Goal: Information Seeking & Learning: Learn about a topic

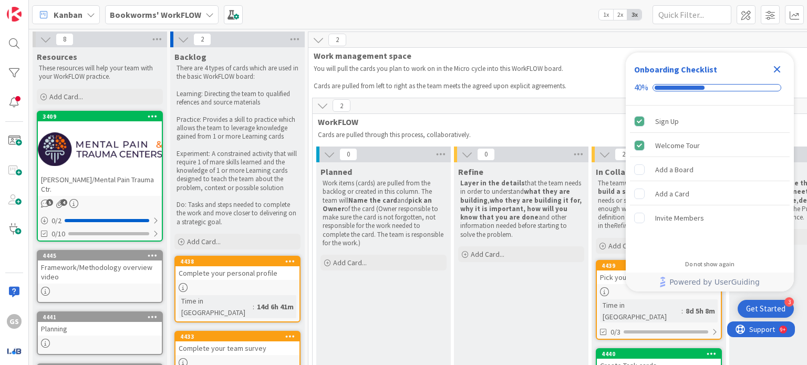
click at [781, 68] on icon "Close Checklist" at bounding box center [776, 69] width 13 height 13
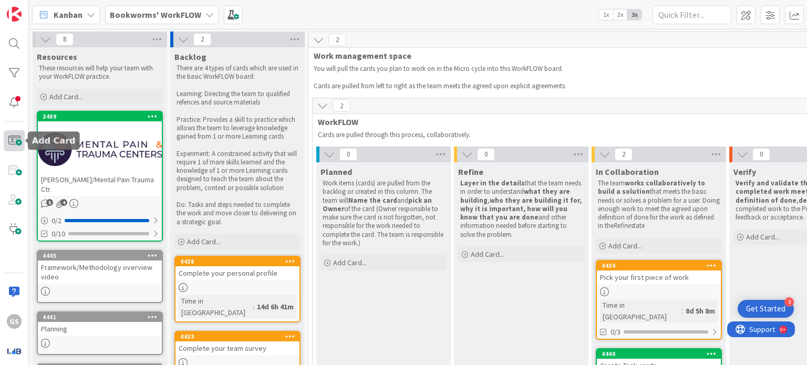
click at [16, 142] on span at bounding box center [14, 140] width 21 height 21
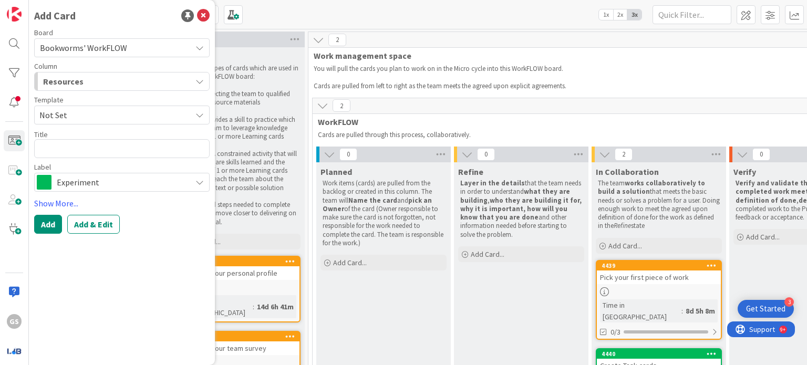
click at [73, 79] on span "Resources" at bounding box center [63, 82] width 40 height 14
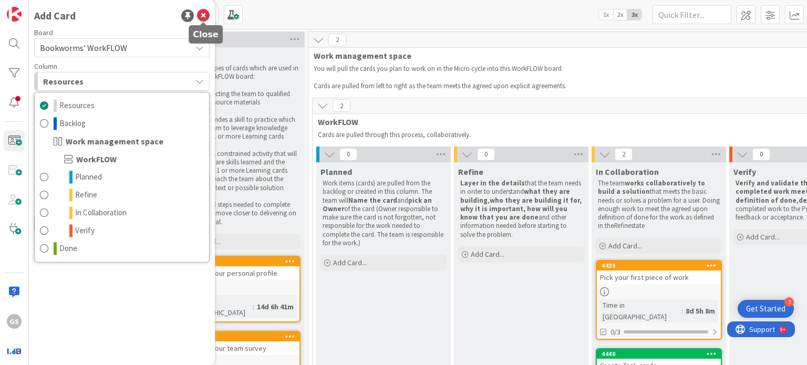
click at [204, 13] on icon at bounding box center [203, 15] width 13 height 13
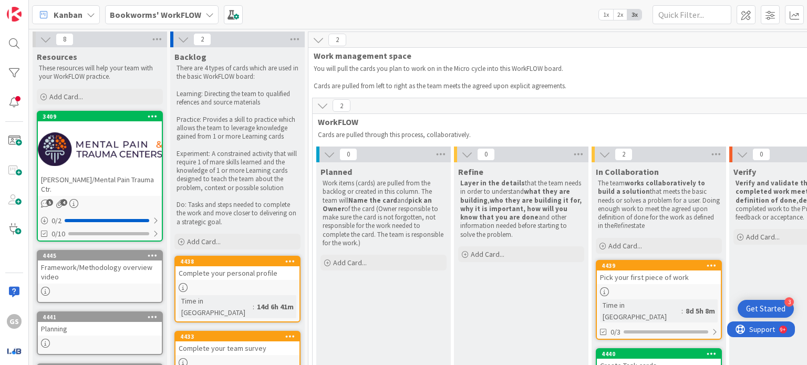
click at [174, 14] on b "Bookworms' WorkFLOW" at bounding box center [155, 14] width 91 height 11
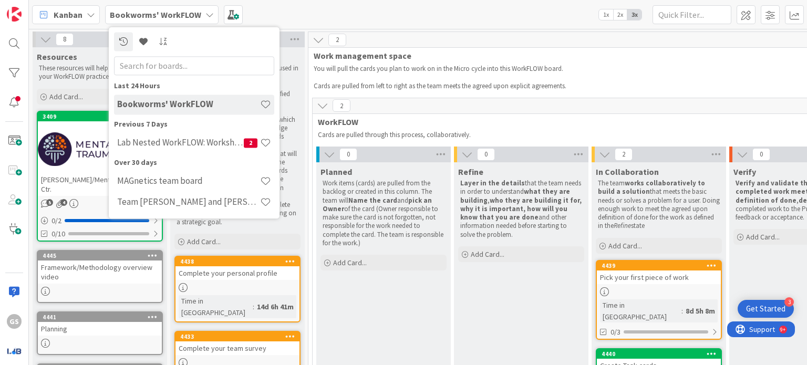
click at [174, 14] on b "Bookworms' WorkFLOW" at bounding box center [155, 14] width 91 height 11
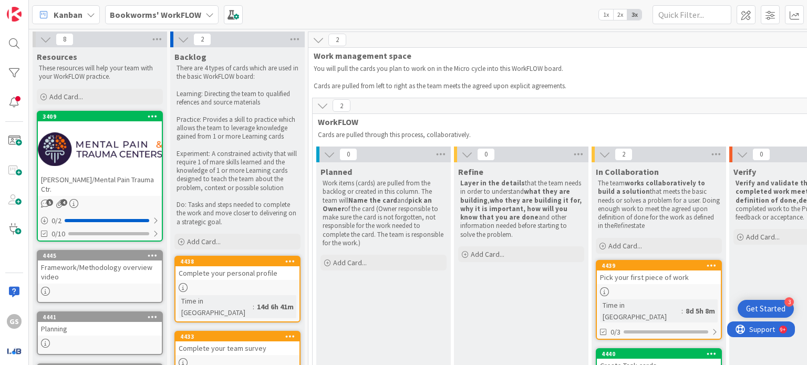
click at [195, 15] on b "Bookworms' WorkFLOW" at bounding box center [155, 14] width 91 height 11
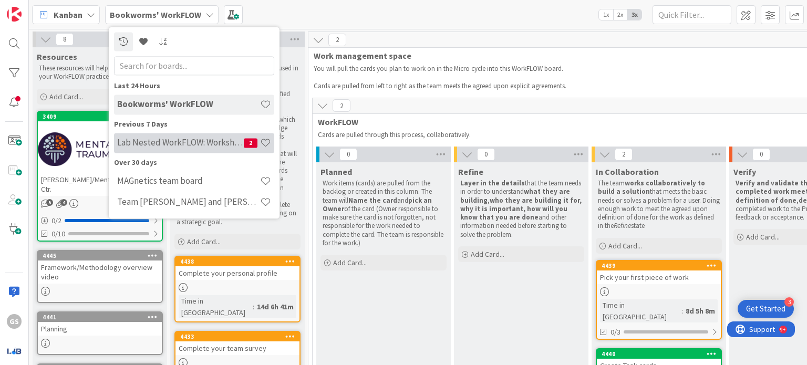
click at [175, 147] on h4 "Lab Nested WorkFLOW: Workshop" at bounding box center [180, 143] width 127 height 11
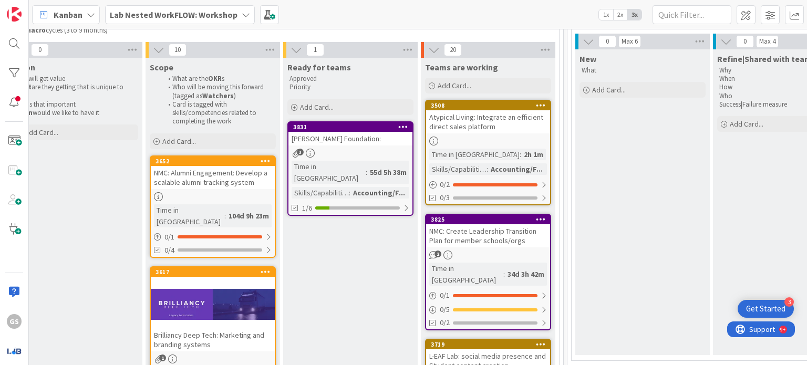
scroll to position [105, 1143]
click at [360, 144] on link "3831 Mona Foundation: 3 Time in Column : 55d 5h 38m Skills/Capabilities : Accou…" at bounding box center [350, 168] width 126 height 95
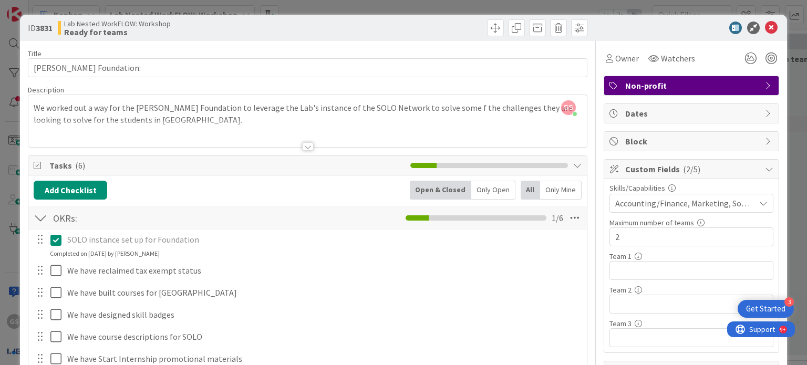
click at [625, 201] on span "Accounting/Finance, Marketing, Social Media, Market Analytics" at bounding box center [685, 203] width 140 height 13
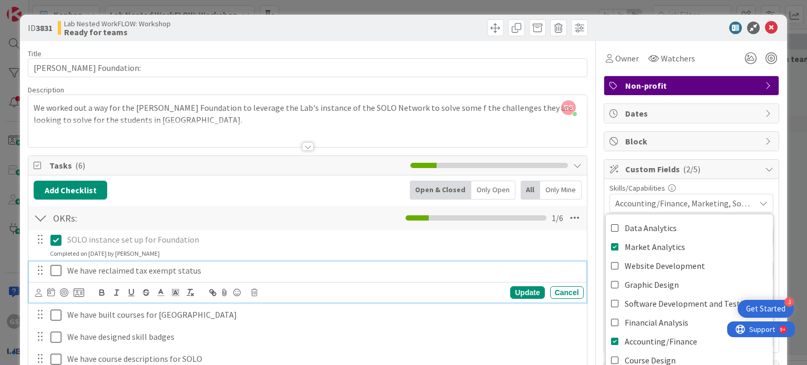
click at [539, 271] on p "We have reclaimed tax exempt status" at bounding box center [323, 271] width 512 height 12
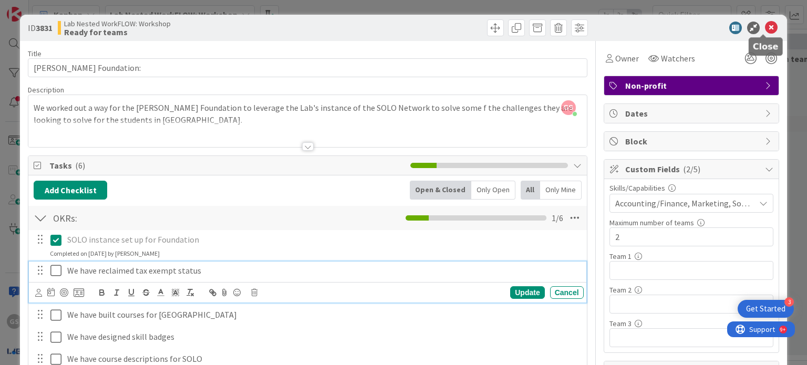
click at [765, 23] on icon at bounding box center [771, 28] width 13 height 13
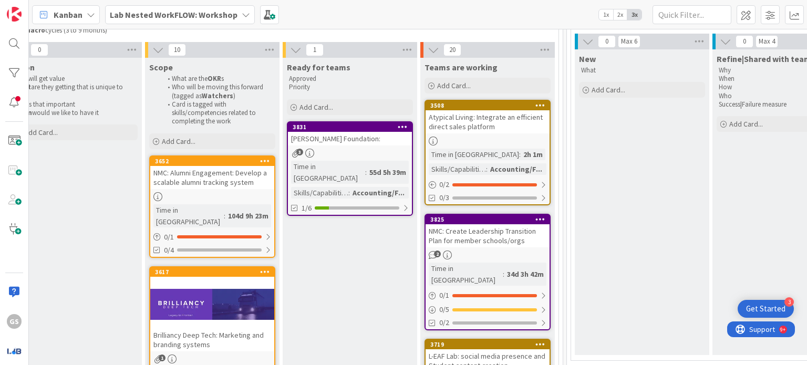
click at [485, 132] on div "Atypical Living: Integrate an efficient direct sales platform" at bounding box center [487, 121] width 124 height 23
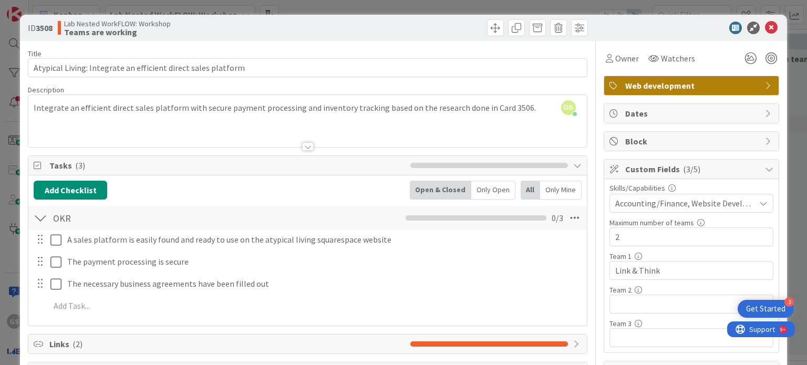
click at [630, 203] on span "Accounting/Finance, Website Development" at bounding box center [685, 203] width 140 height 13
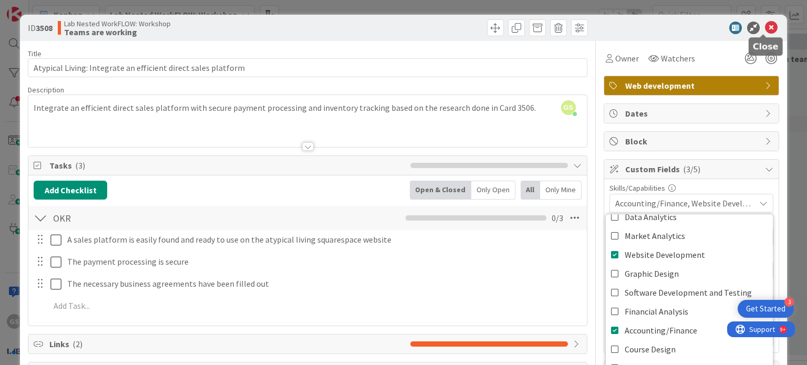
click at [765, 27] on icon at bounding box center [771, 28] width 13 height 13
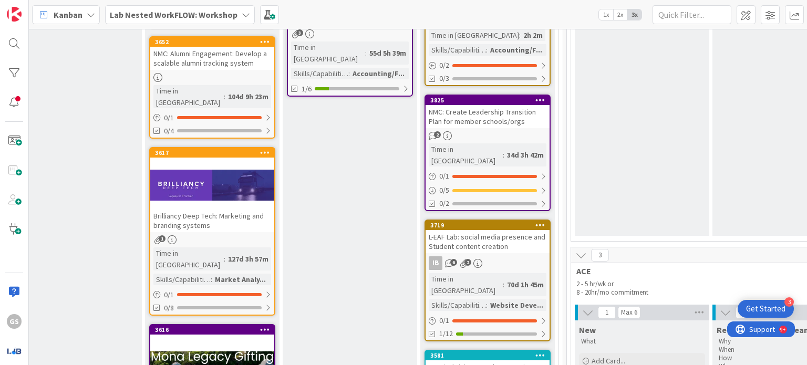
click at [498, 119] on div "NMC: Create Leadership Transition Plan for member schools/orgs" at bounding box center [487, 116] width 124 height 23
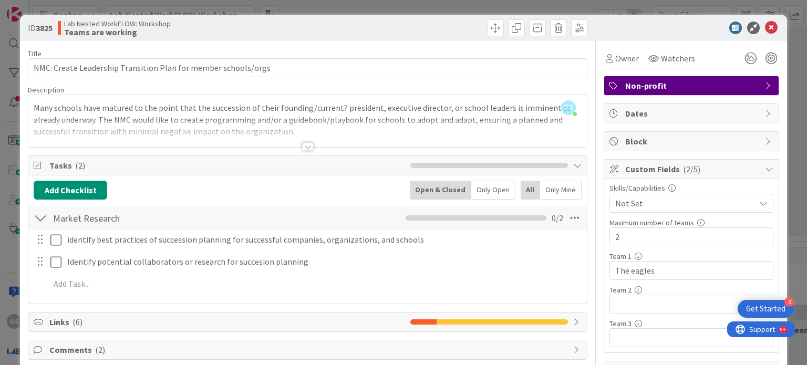
click at [765, 27] on icon at bounding box center [771, 28] width 13 height 13
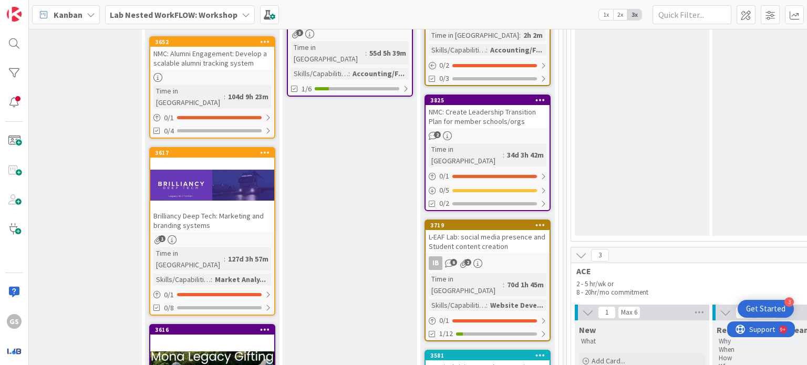
click at [509, 231] on div "L-EAF Lab: social media presence and Student content creation" at bounding box center [487, 241] width 124 height 23
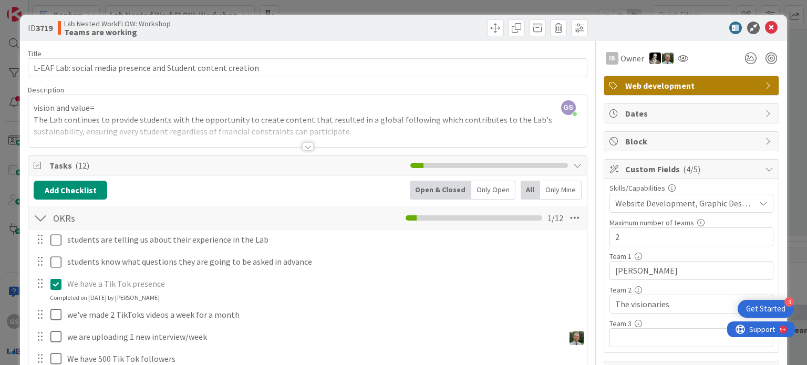
click at [624, 200] on span "Website Development, Graphic Design, Marketing, Social Media, UX/UI" at bounding box center [685, 203] width 140 height 13
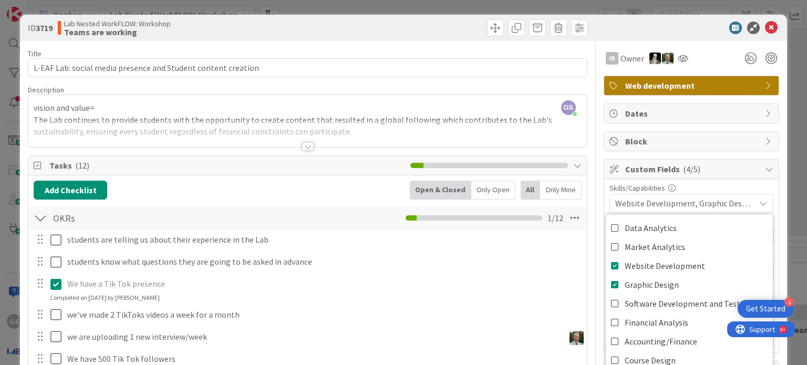
click at [481, 298] on div "We have a Tik Tok presence Update Cancel Completed on 07/30/2025 by Simon Holza…" at bounding box center [307, 289] width 557 height 28
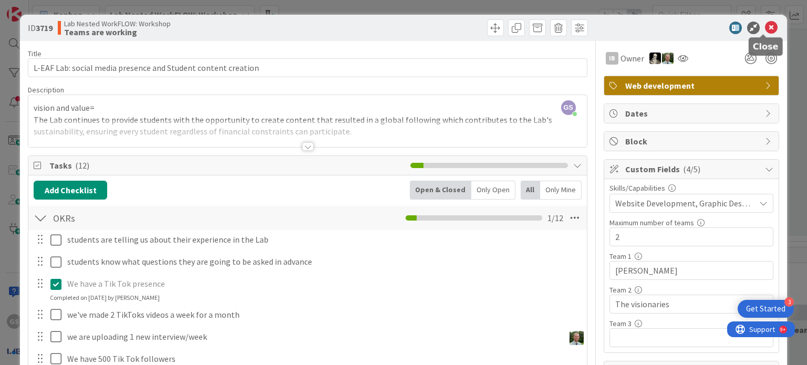
click at [765, 26] on icon at bounding box center [771, 28] width 13 height 13
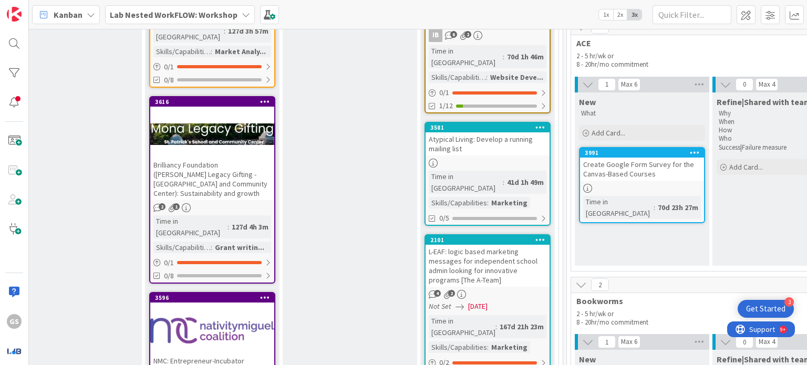
scroll to position [455, 1143]
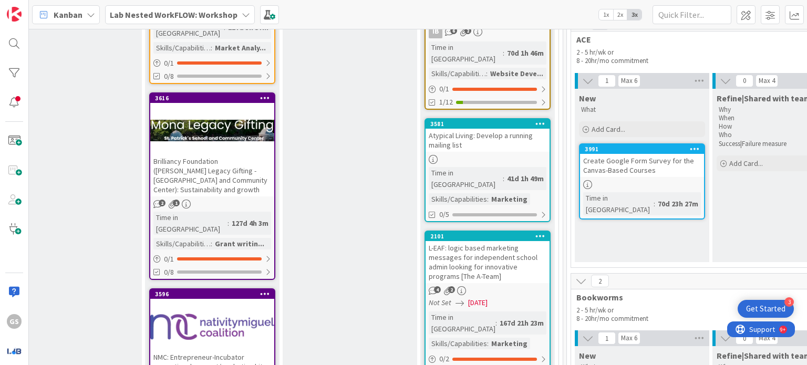
click at [484, 129] on div "Atypical Living: Develop a running mailing list" at bounding box center [487, 140] width 124 height 23
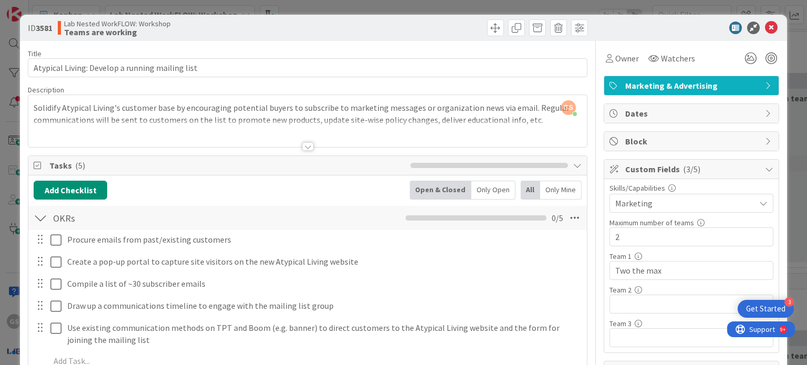
click at [682, 203] on span "Marketing" at bounding box center [685, 203] width 140 height 13
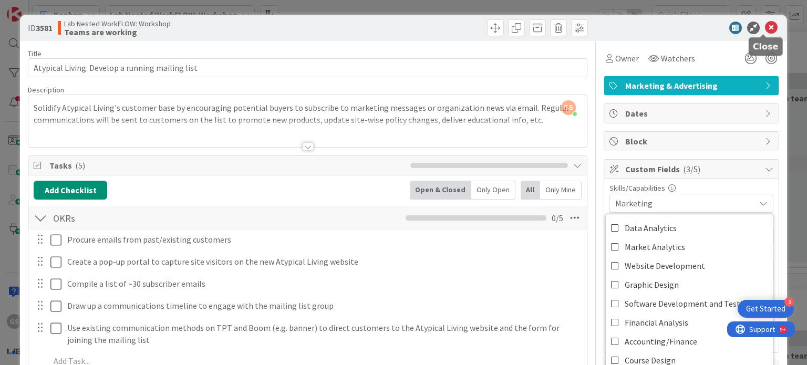
click at [765, 24] on icon at bounding box center [771, 28] width 13 height 13
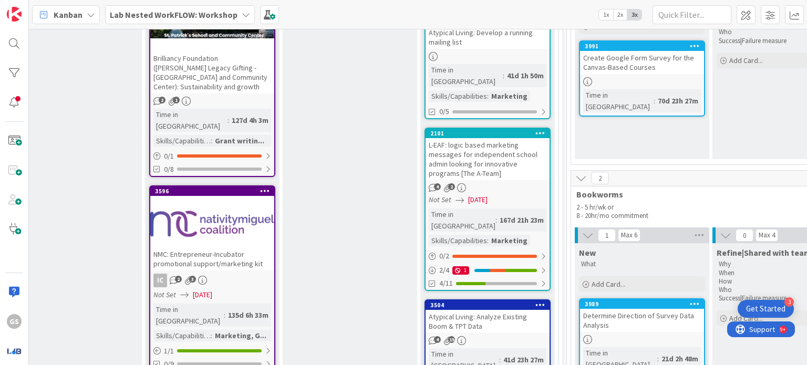
scroll to position [668, 1143]
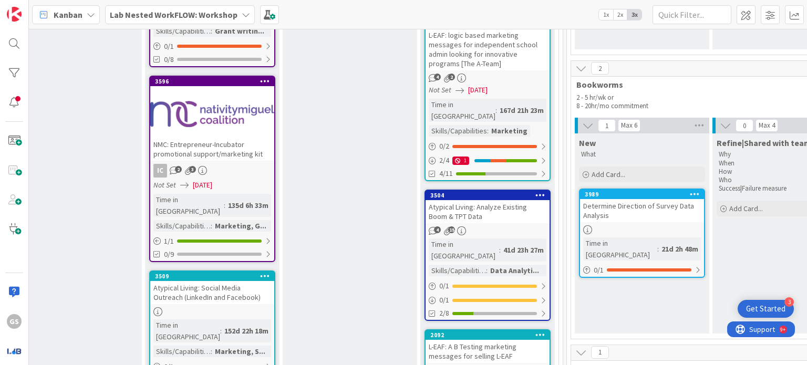
click at [494, 200] on div "Atypical Living: Analyze Existing Boom & TPT Data" at bounding box center [487, 211] width 124 height 23
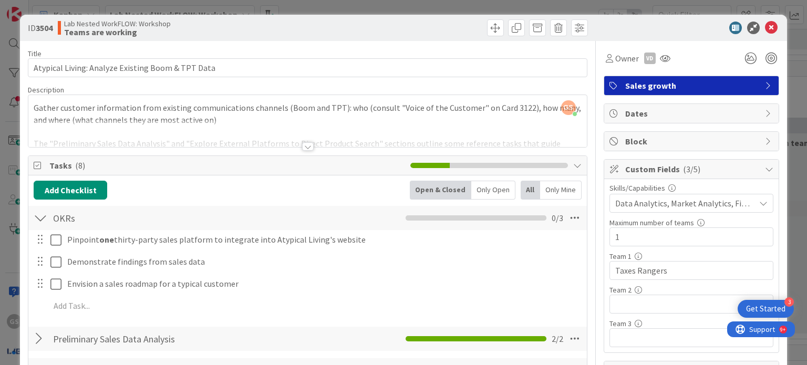
click at [658, 200] on span "Data Analytics, Market Analytics, Financial Analysis" at bounding box center [685, 203] width 140 height 13
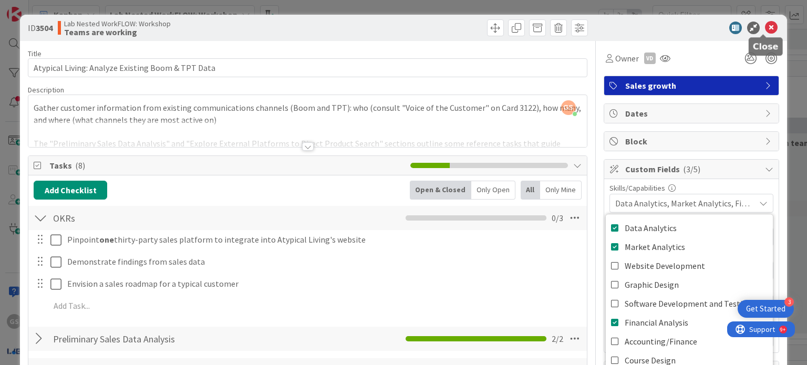
click at [765, 25] on icon at bounding box center [771, 28] width 13 height 13
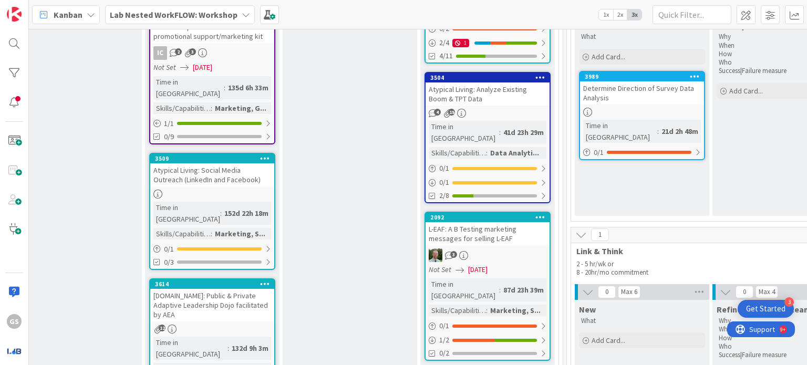
scroll to position [787, 1143]
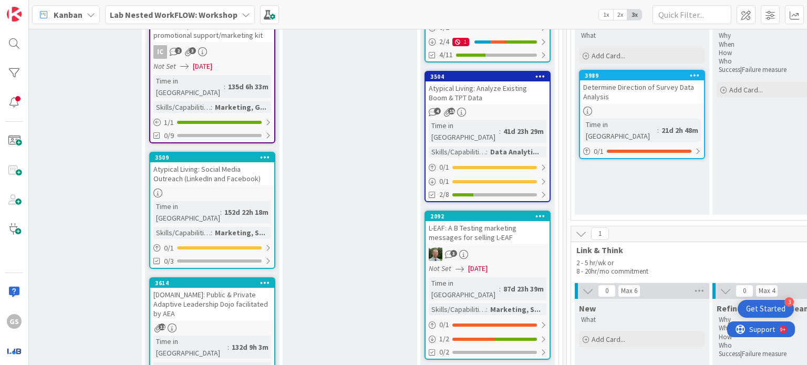
click at [506, 221] on div "L-EAF: A B Testing marketing messages for selling L-EAF" at bounding box center [487, 232] width 124 height 23
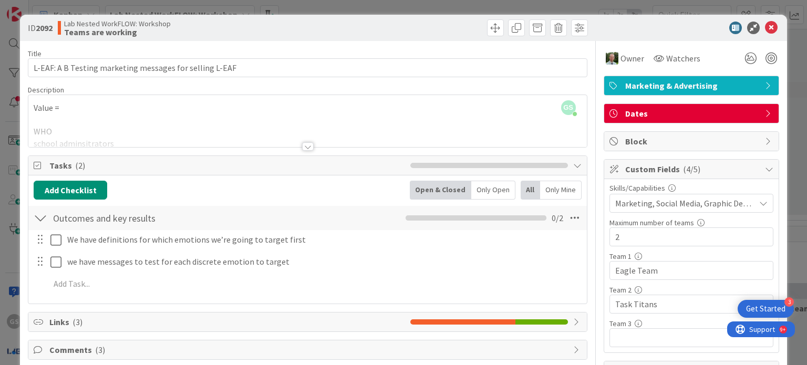
click at [651, 204] on span "Marketing, Social Media, Graphic Design, Data Analytics" at bounding box center [685, 203] width 140 height 13
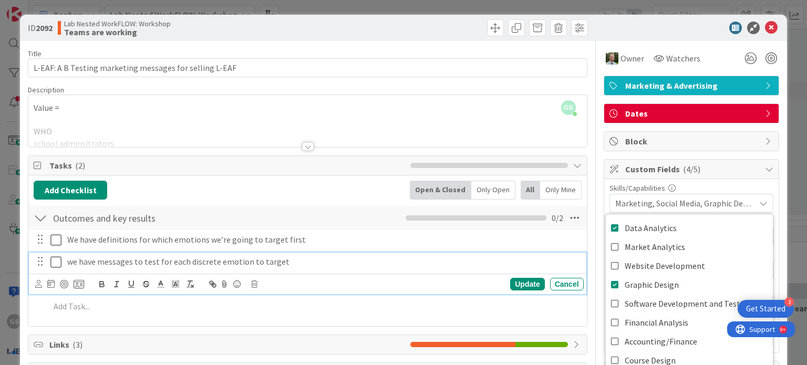
click at [559, 265] on p "we have messages to test for each discrete emotion to target" at bounding box center [323, 262] width 512 height 12
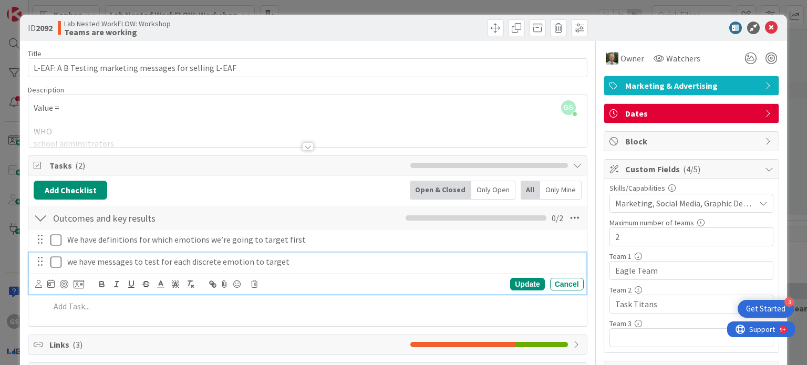
click at [305, 147] on div at bounding box center [308, 146] width 12 height 8
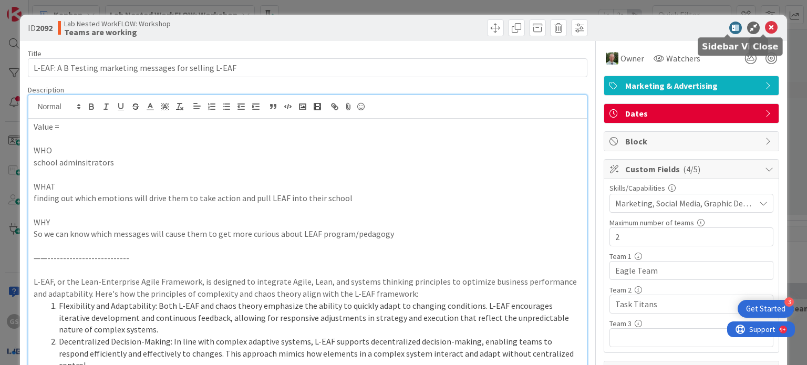
click at [765, 28] on icon at bounding box center [771, 28] width 13 height 13
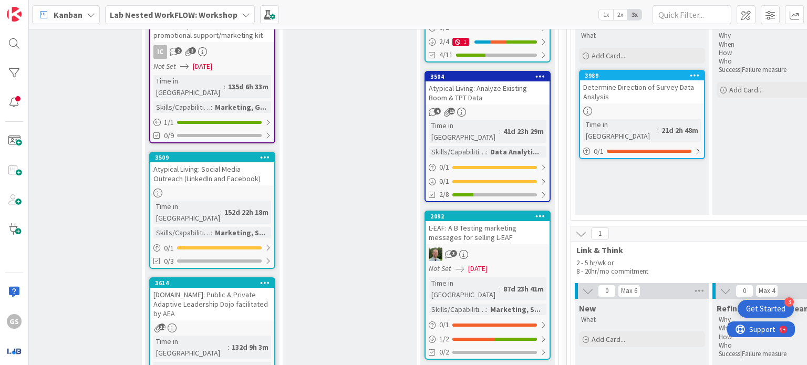
click at [540, 212] on icon at bounding box center [540, 215] width 10 height 7
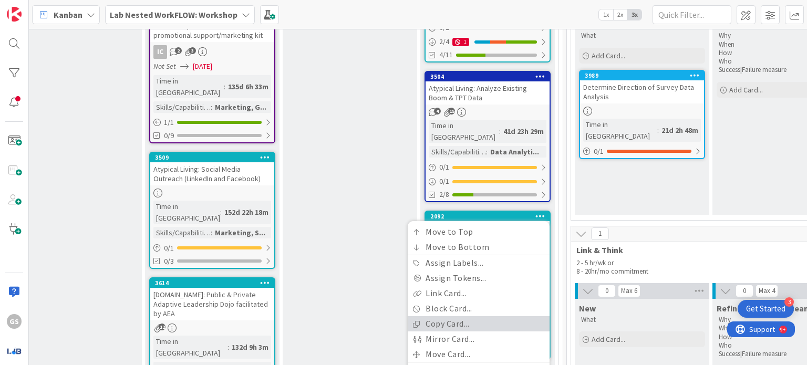
click at [454, 316] on link "Copy Card..." at bounding box center [479, 323] width 142 height 15
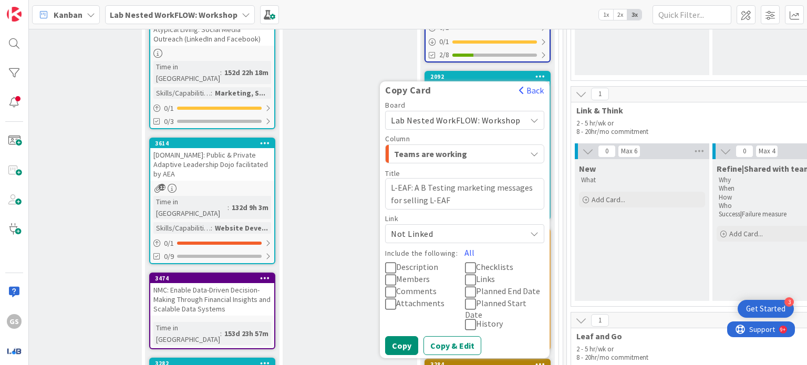
scroll to position [931, 1143]
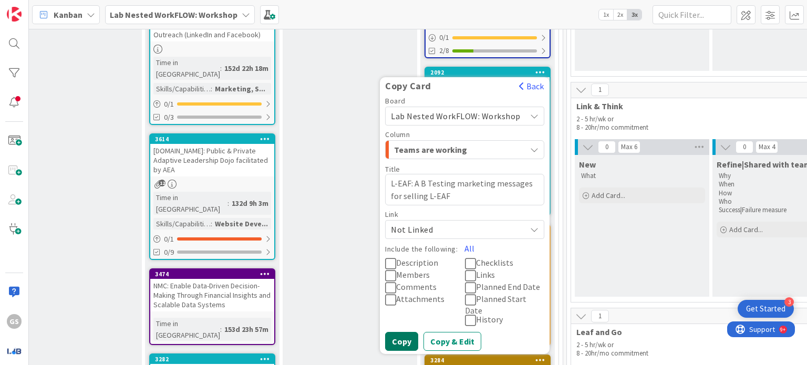
click at [405, 332] on button "Copy" at bounding box center [401, 341] width 33 height 19
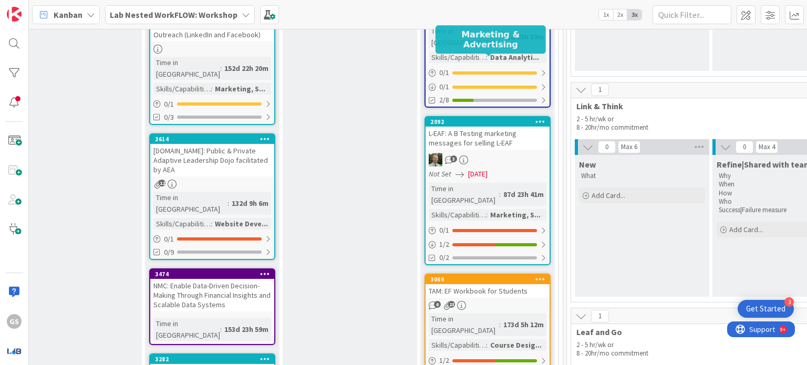
click at [502, 118] on div "2092" at bounding box center [489, 121] width 119 height 7
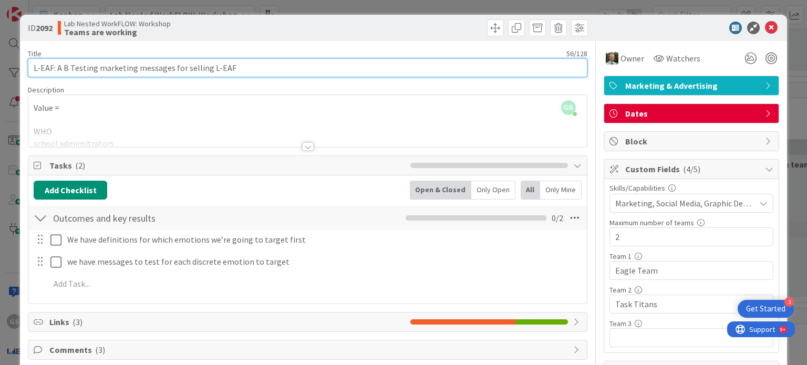
drag, startPoint x: 241, startPoint y: 69, endPoint x: 4, endPoint y: 65, distance: 236.9
click at [4, 65] on div "ID 2092 Lab Nested WorkFLOW: Workshop Teams are working Title 56 / 128 L-EAF: A…" at bounding box center [403, 182] width 807 height 365
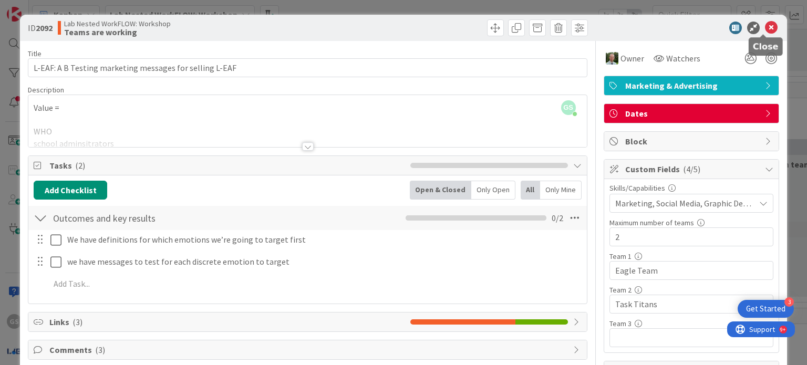
click at [765, 29] on icon at bounding box center [771, 28] width 13 height 13
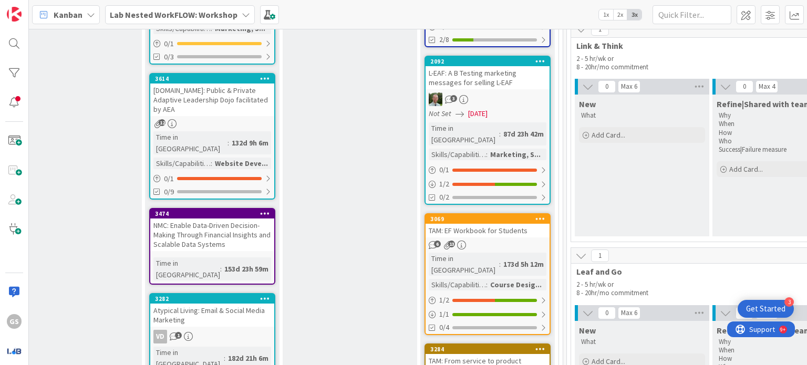
click at [493, 224] on div "TAM: EF Workbook for Students" at bounding box center [487, 231] width 124 height 14
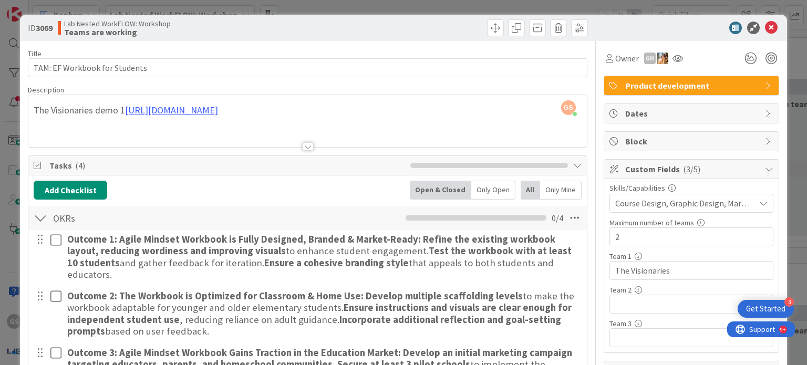
click at [702, 205] on span "Course Design, Graphic Design, Marketing, Website Development" at bounding box center [685, 203] width 140 height 13
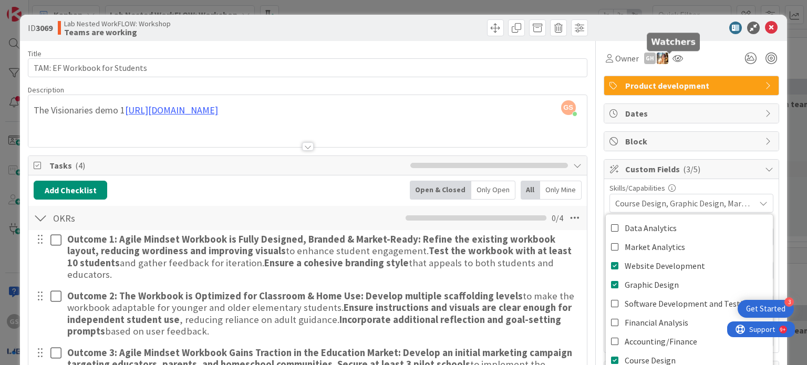
click at [767, 27] on icon at bounding box center [771, 28] width 13 height 13
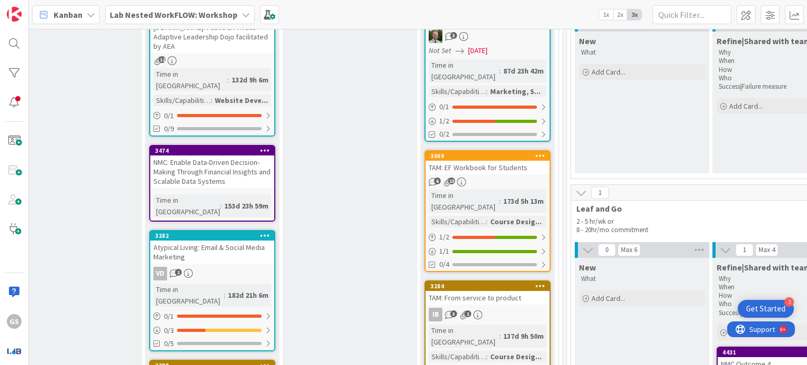
scroll to position [1083, 1143]
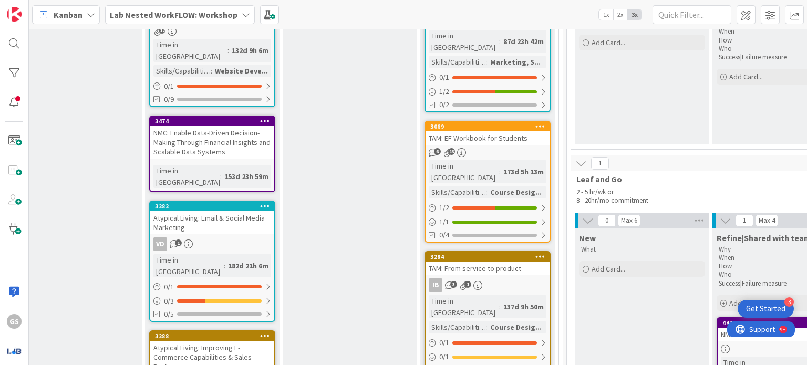
click at [504, 262] on div "TAM: From service to product" at bounding box center [487, 269] width 124 height 14
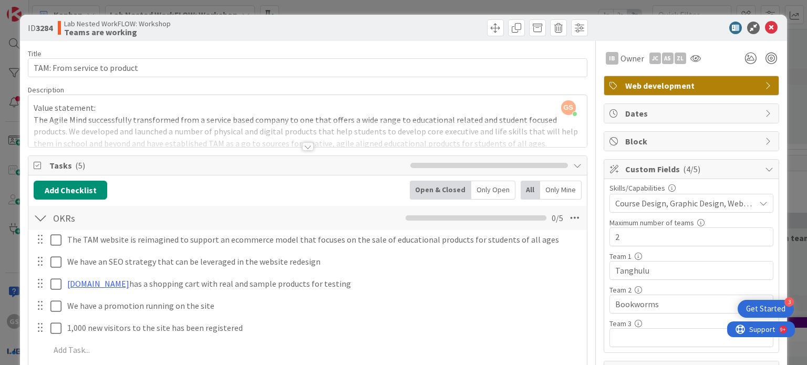
click at [645, 205] on span "Course Design, Graphic Design, Website Development, Marketing, UX/UI, Market An…" at bounding box center [685, 203] width 140 height 13
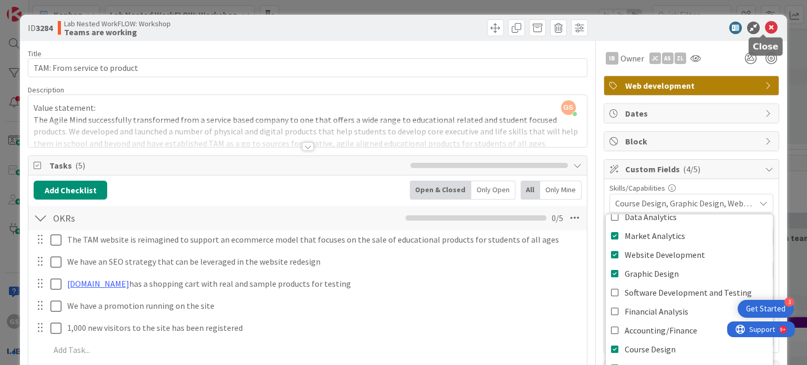
click at [765, 25] on icon at bounding box center [771, 28] width 13 height 13
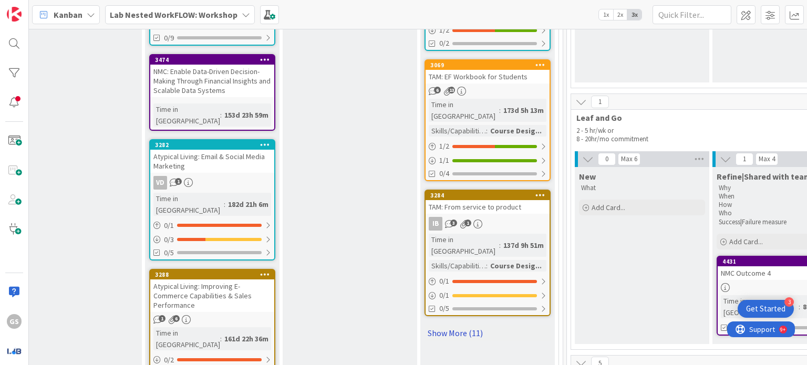
click at [464, 325] on link "Show More (11)" at bounding box center [487, 333] width 126 height 17
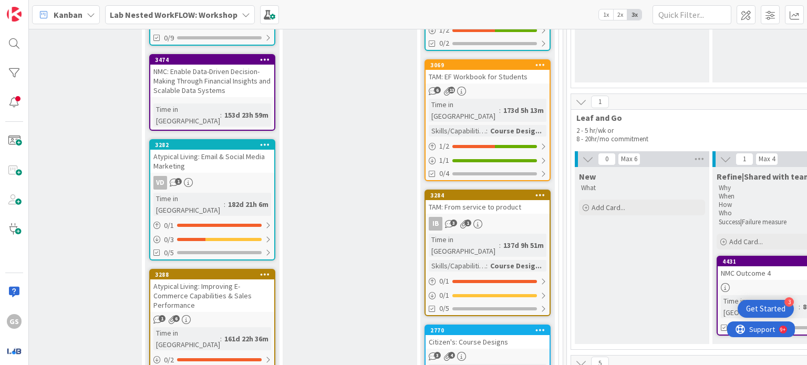
click at [494, 335] on div "Citizen's: Course Designs" at bounding box center [487, 342] width 124 height 14
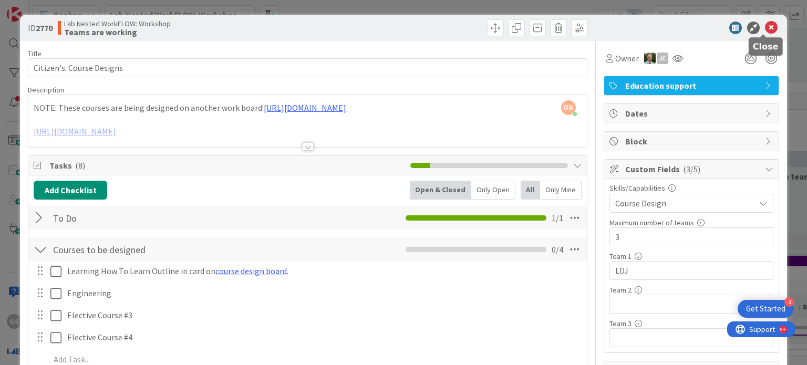
click at [765, 27] on icon at bounding box center [771, 28] width 13 height 13
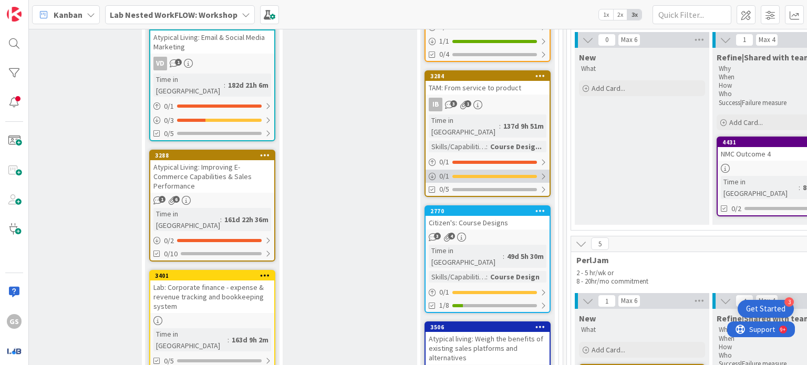
scroll to position [1300, 1143]
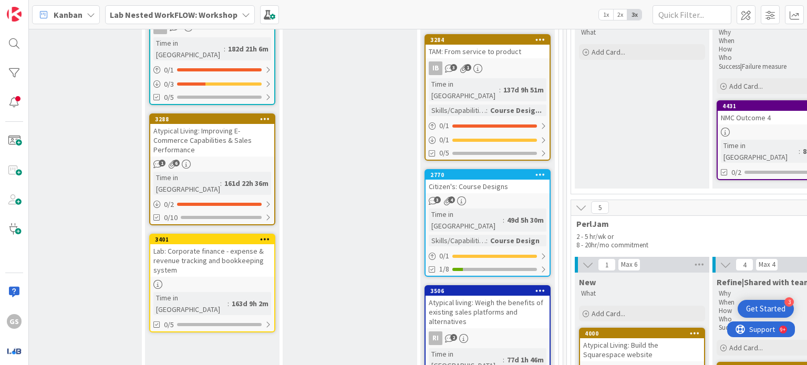
click at [488, 296] on div "Atypical living: Weigh the benefits of existing sales platforms and alternatives" at bounding box center [487, 312] width 124 height 33
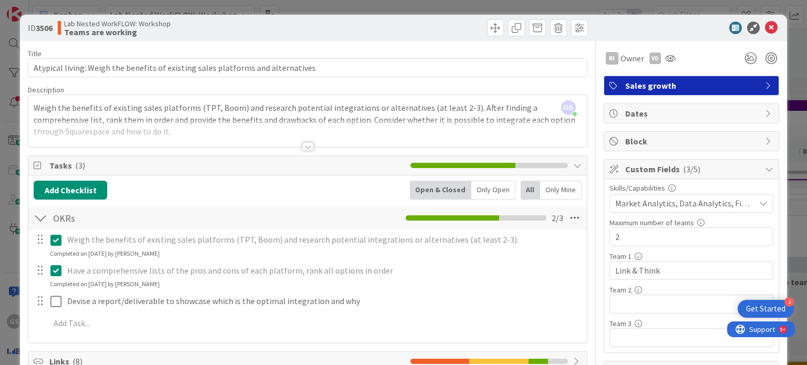
click at [631, 197] on span "Market Analytics, Data Analytics, Financial Analysis" at bounding box center [685, 203] width 140 height 13
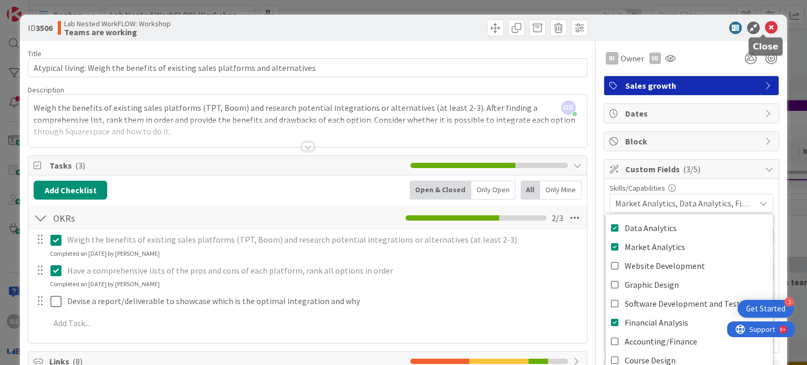
click at [765, 30] on icon at bounding box center [771, 28] width 13 height 13
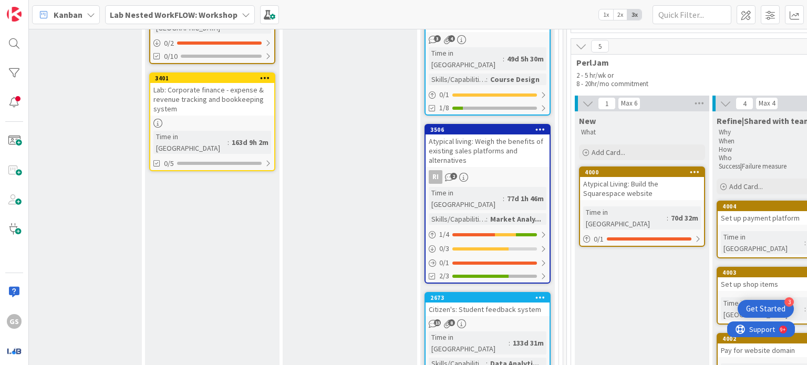
scroll to position [1471, 1143]
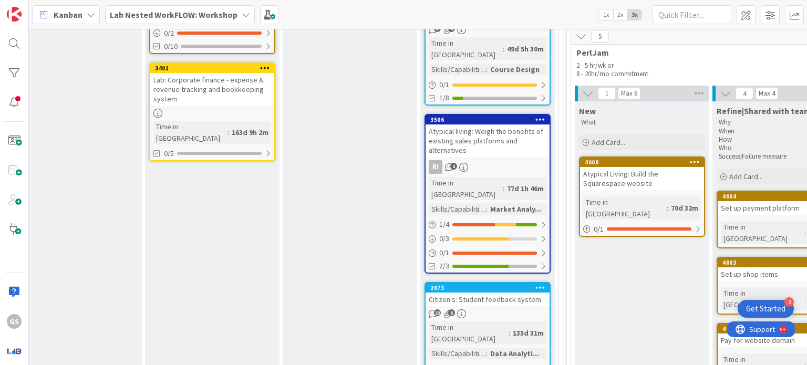
click at [482, 293] on div "Citizen's: Student feedback system" at bounding box center [487, 300] width 124 height 14
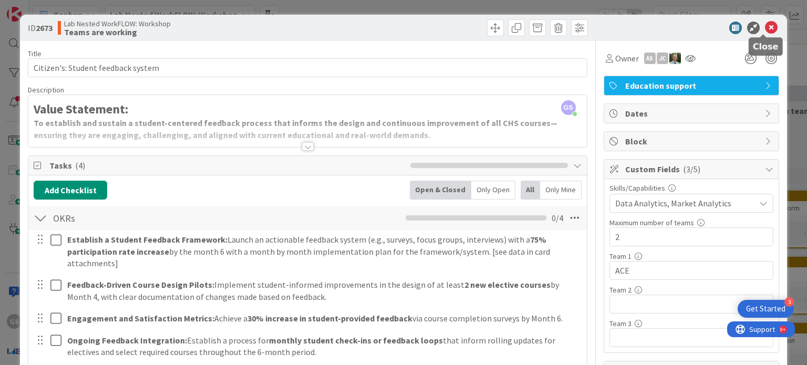
click at [765, 26] on icon at bounding box center [771, 28] width 13 height 13
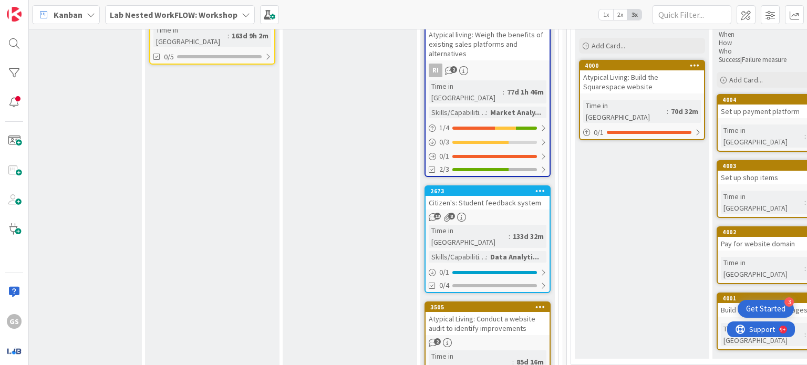
scroll to position [1603, 1143]
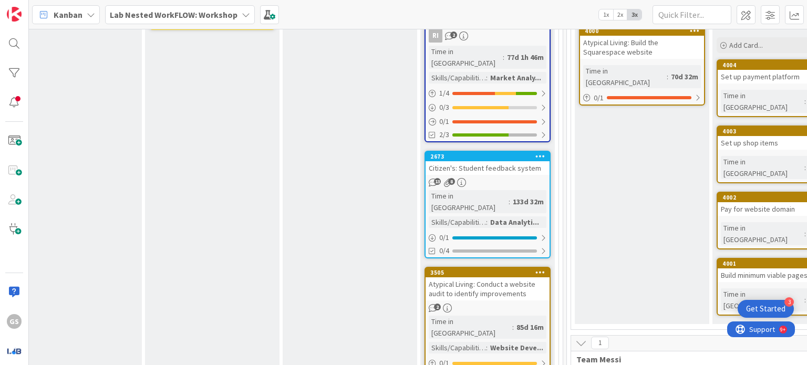
click at [477, 277] on div "Atypical Living: Conduct a website audit to identify improvements" at bounding box center [487, 288] width 124 height 23
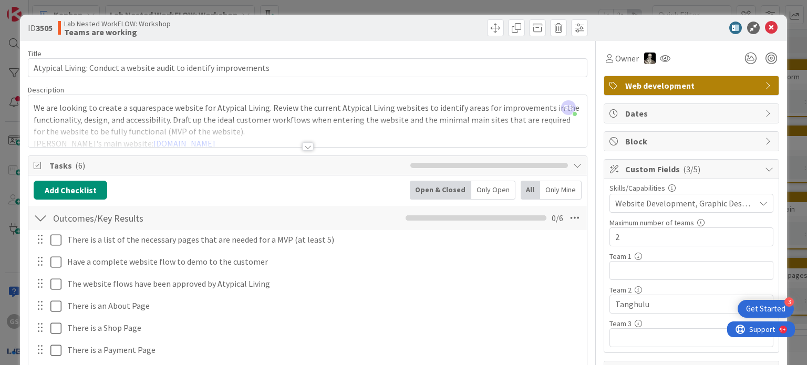
click at [655, 202] on span "Website Development, Graphic Design" at bounding box center [685, 203] width 140 height 13
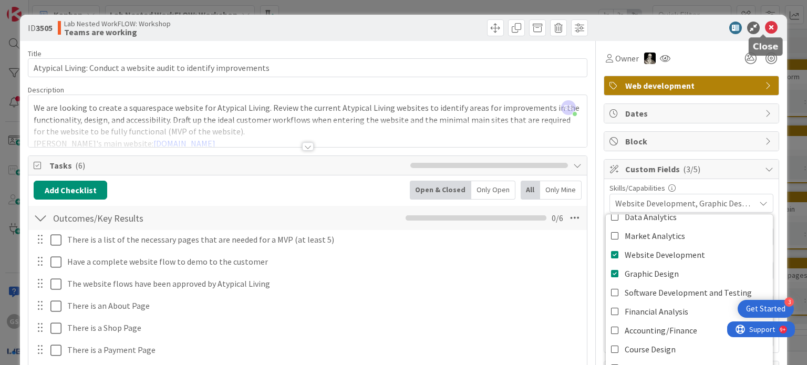
click at [765, 25] on icon at bounding box center [771, 28] width 13 height 13
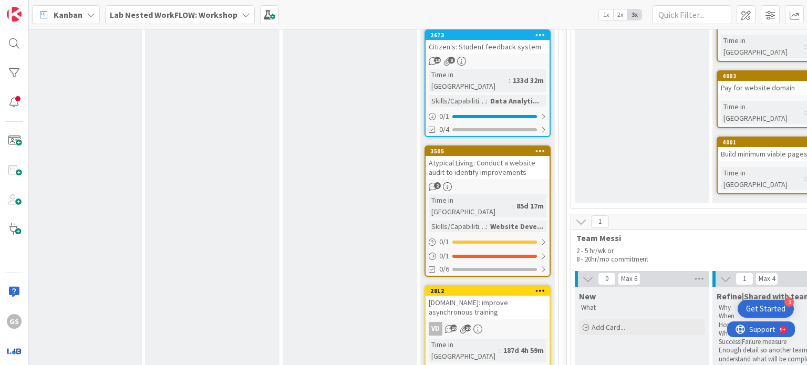
scroll to position [1725, 1143]
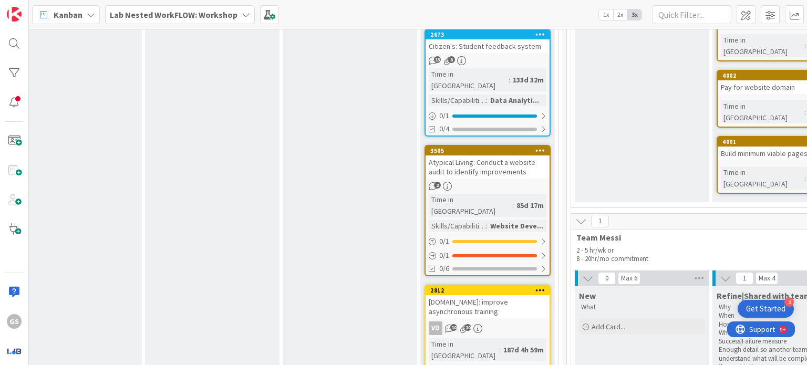
click at [498, 295] on div "L-EAF.org: improve asynchronous training" at bounding box center [487, 306] width 124 height 23
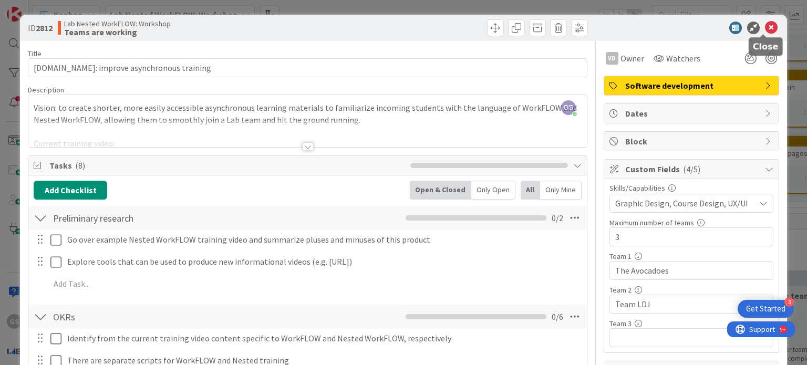
click at [765, 27] on icon at bounding box center [771, 28] width 13 height 13
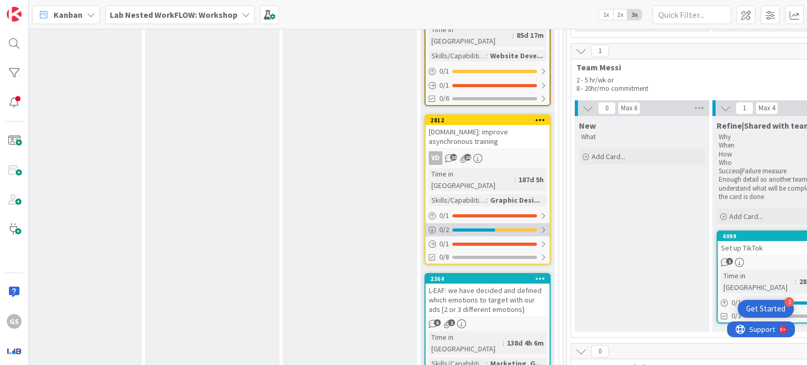
scroll to position [1899, 1143]
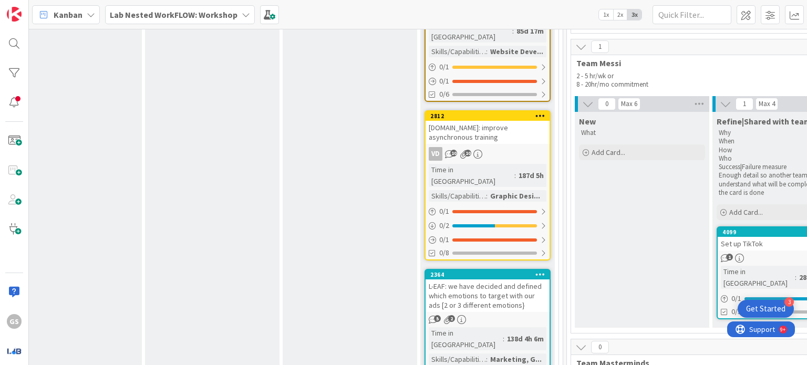
click at [484, 279] on div "L-EAF: we have decided and defined which emotions to target with our ads [2 or …" at bounding box center [487, 295] width 124 height 33
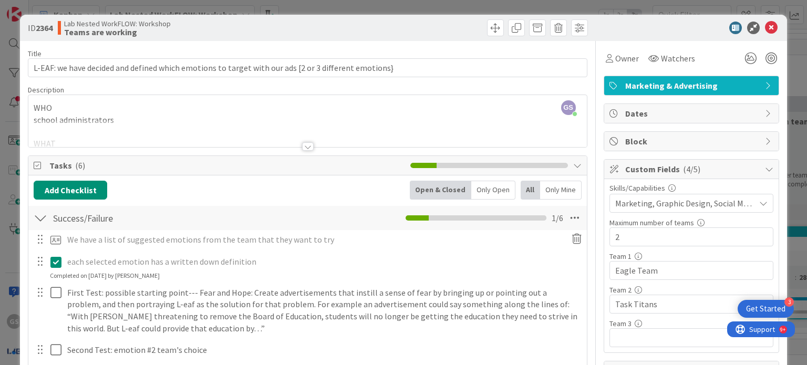
click at [621, 201] on span "Marketing, Graphic Design, Social Media" at bounding box center [685, 203] width 140 height 13
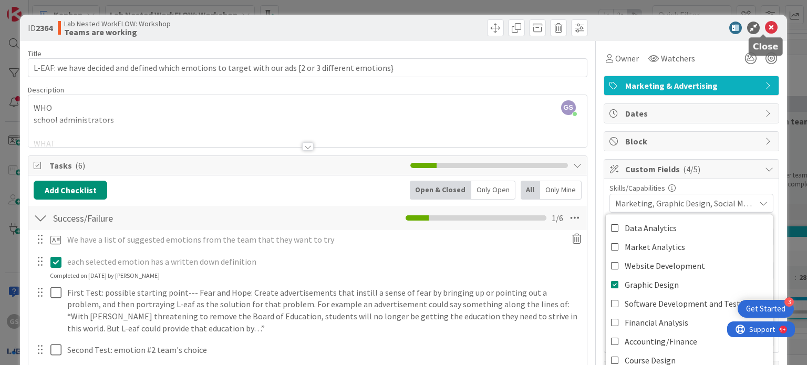
click at [765, 27] on icon at bounding box center [771, 28] width 13 height 13
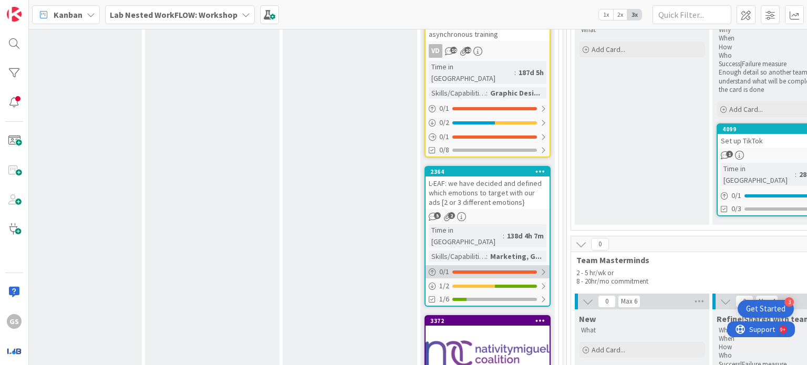
scroll to position [2020, 1143]
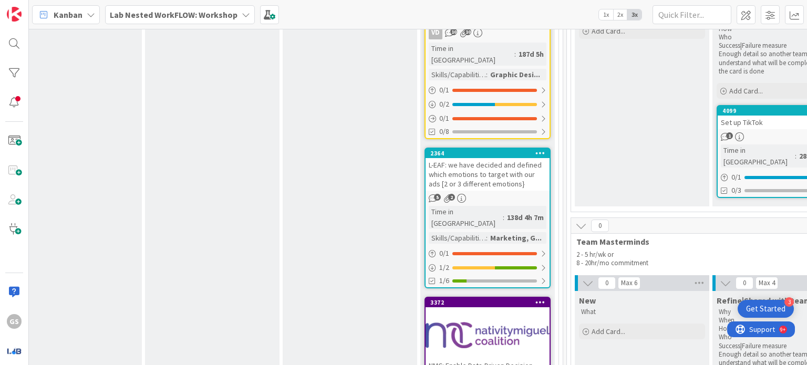
click at [497, 311] on div at bounding box center [487, 334] width 124 height 47
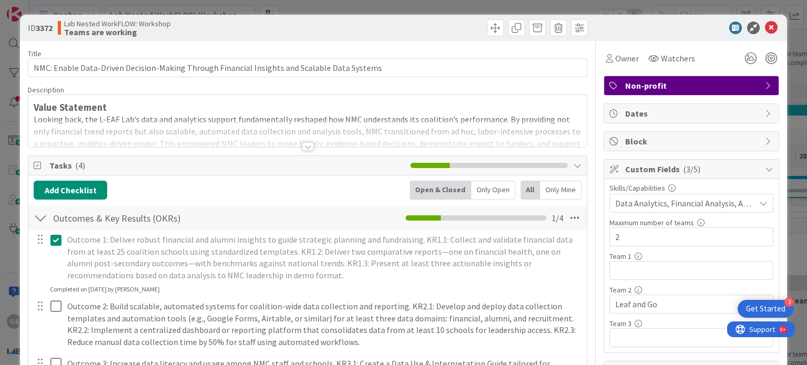
click at [624, 203] on span "Data Analytics, Financial Analysis, Accounting/Finance" at bounding box center [685, 203] width 140 height 13
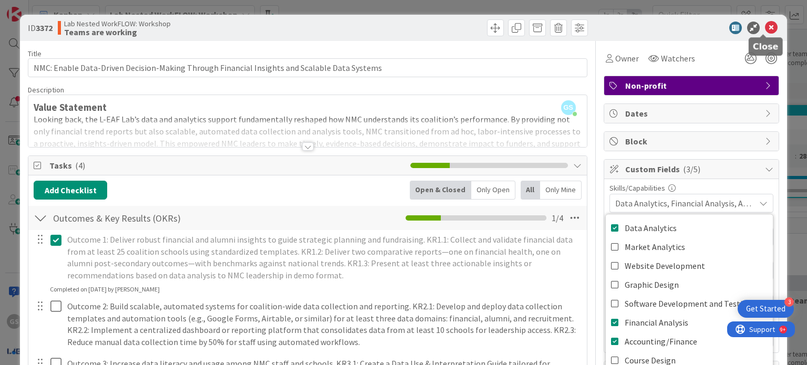
click at [765, 31] on icon at bounding box center [771, 28] width 13 height 13
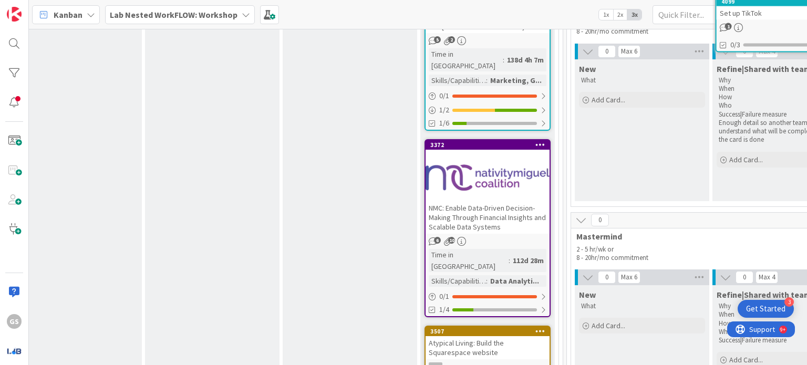
click at [494, 336] on div "Atypical Living: Build the Squarespace website" at bounding box center [487, 347] width 124 height 23
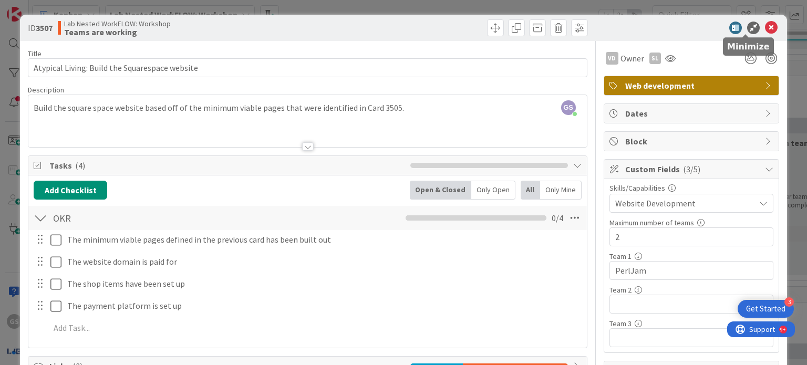
click at [765, 25] on icon at bounding box center [771, 28] width 13 height 13
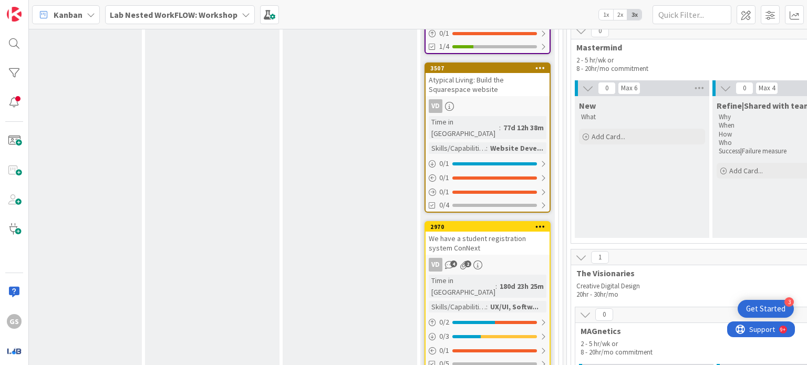
click at [489, 232] on div "We have a student registration system ConNext" at bounding box center [487, 243] width 124 height 23
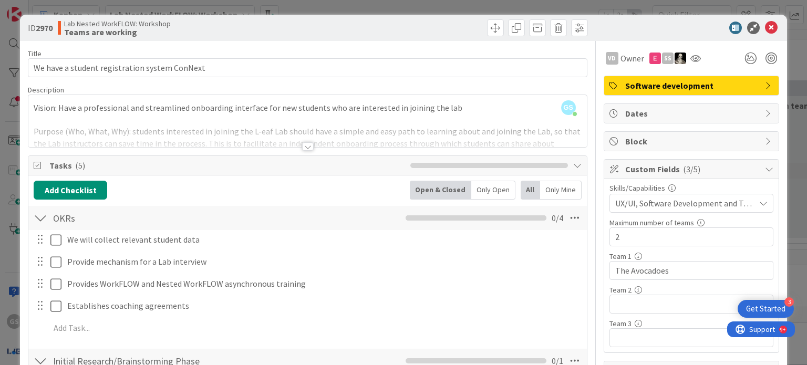
click at [641, 201] on span "UX/UI, Software Development and Testing, Graphic Design, Website Development, D…" at bounding box center [685, 203] width 140 height 13
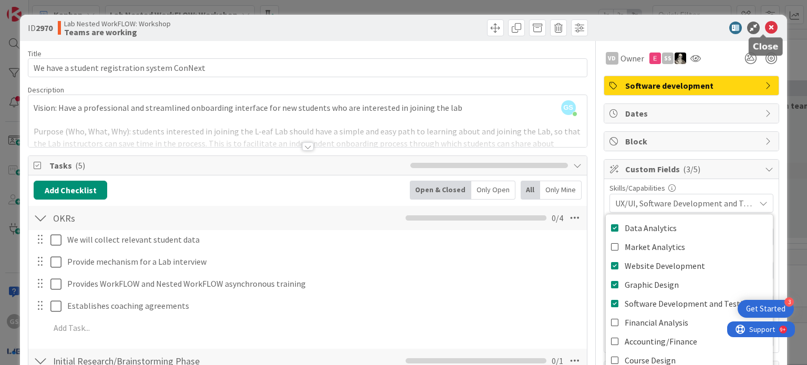
click at [765, 29] on icon at bounding box center [771, 28] width 13 height 13
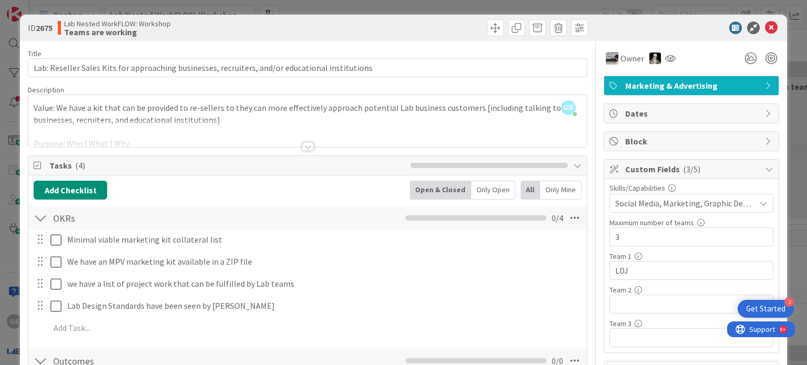
click at [651, 201] on span "Social Media, Marketing, Graphic Design, Market Analytics" at bounding box center [685, 203] width 140 height 13
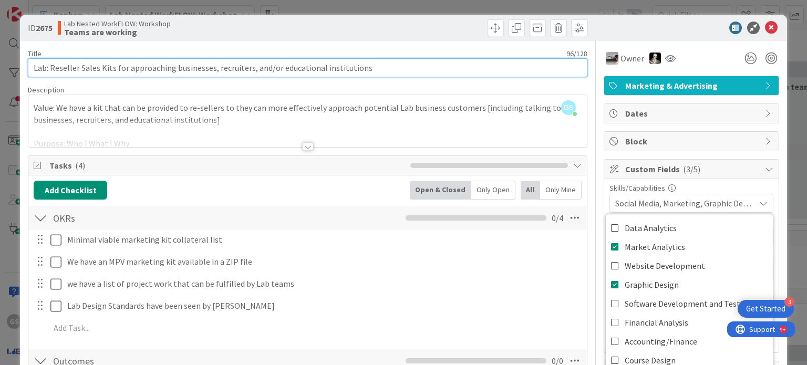
drag, startPoint x: 382, startPoint y: 71, endPoint x: 0, endPoint y: 83, distance: 382.5
click at [0, 83] on div "ID 2675 Lab Nested WorkFLOW: Workshop Teams are working Title 96 / 128 Lab: Res…" at bounding box center [403, 182] width 807 height 365
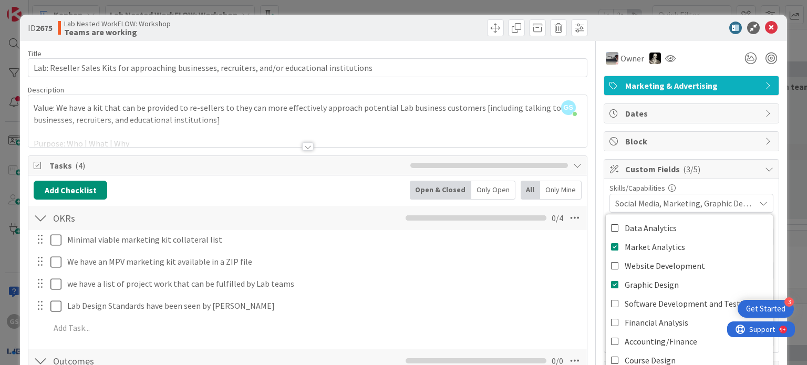
click at [766, 24] on icon at bounding box center [771, 28] width 13 height 13
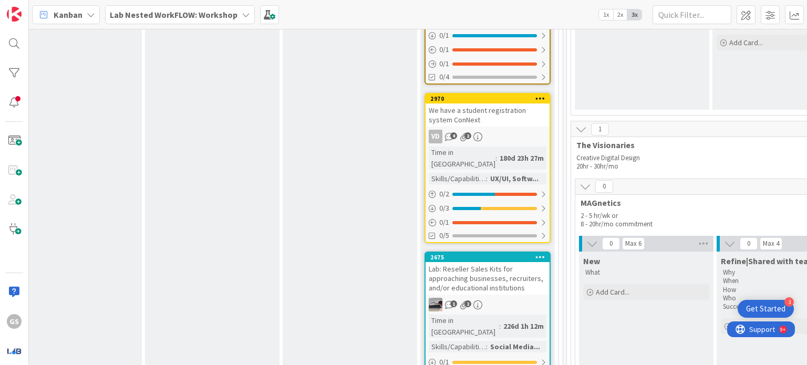
scroll to position [2575, 1143]
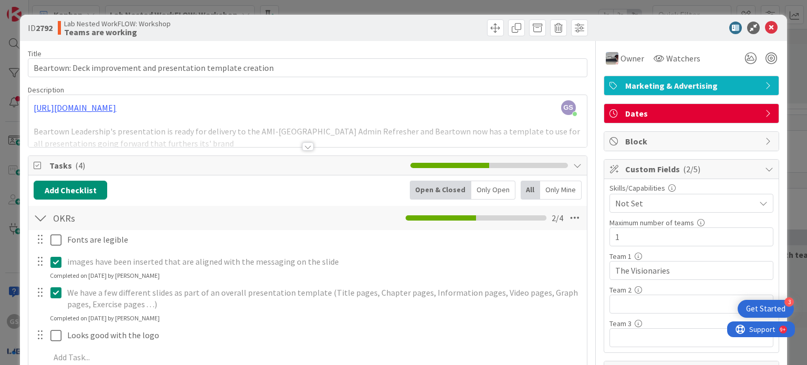
click at [302, 143] on div at bounding box center [308, 146] width 12 height 8
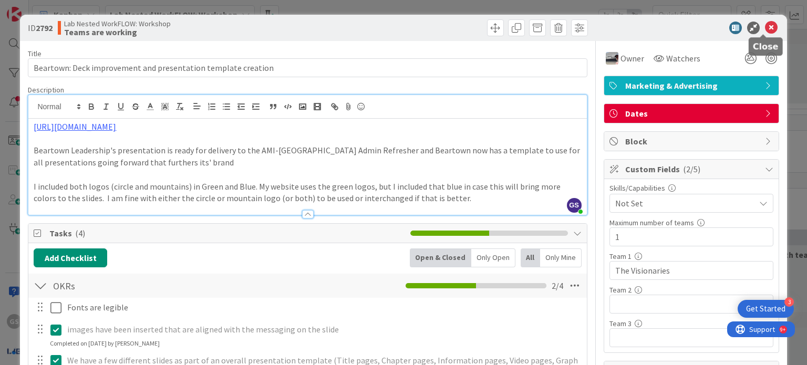
click at [765, 27] on icon at bounding box center [771, 28] width 13 height 13
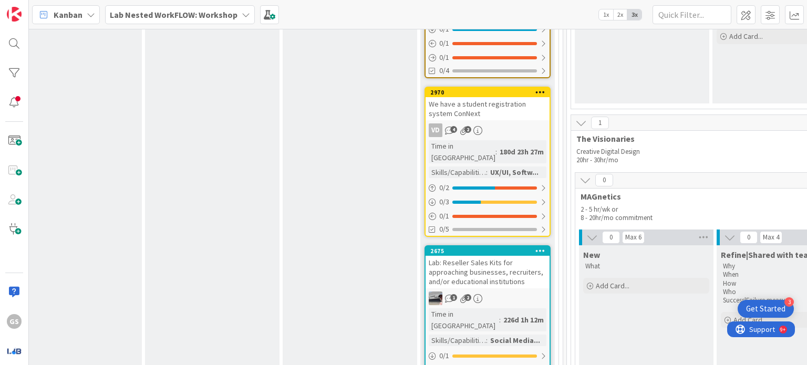
type textarea "x"
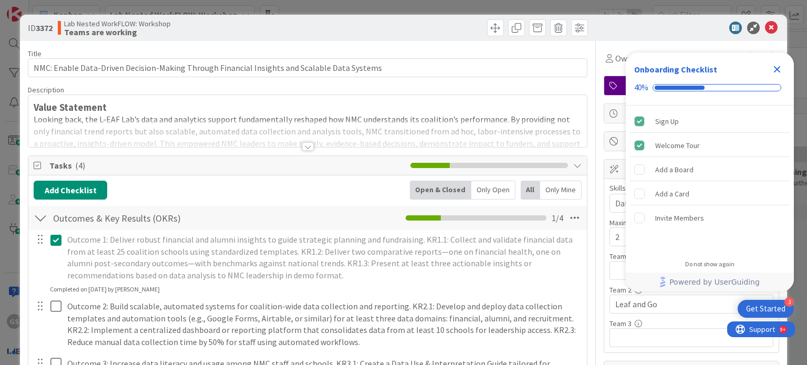
click at [776, 69] on icon "Close Checklist" at bounding box center [777, 69] width 7 height 7
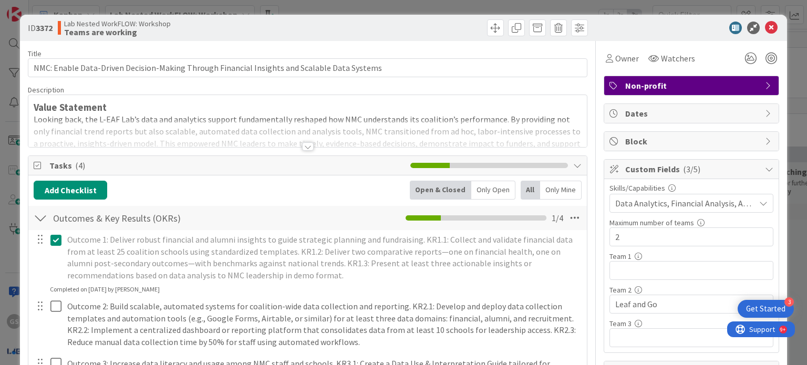
click at [304, 144] on div at bounding box center [308, 146] width 12 height 8
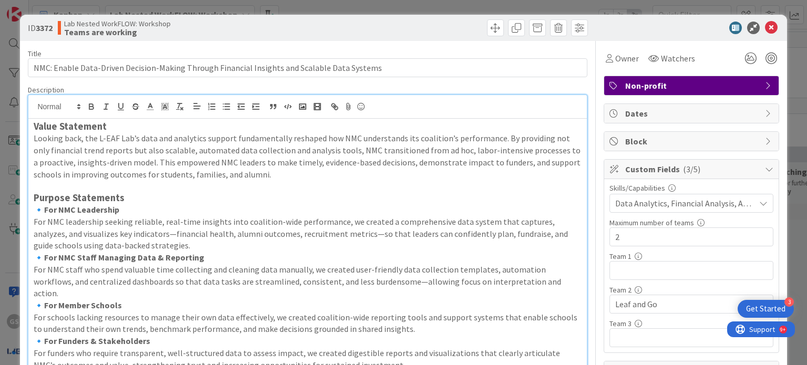
click at [641, 192] on div "Skills/Capabilities Data Analytics, Financial Analysis, Accounting/Finance" at bounding box center [691, 198] width 164 height 28
click at [638, 198] on span "Data Analytics, Financial Analysis, Accounting/Finance" at bounding box center [685, 203] width 140 height 13
